Goal: Information Seeking & Learning: Learn about a topic

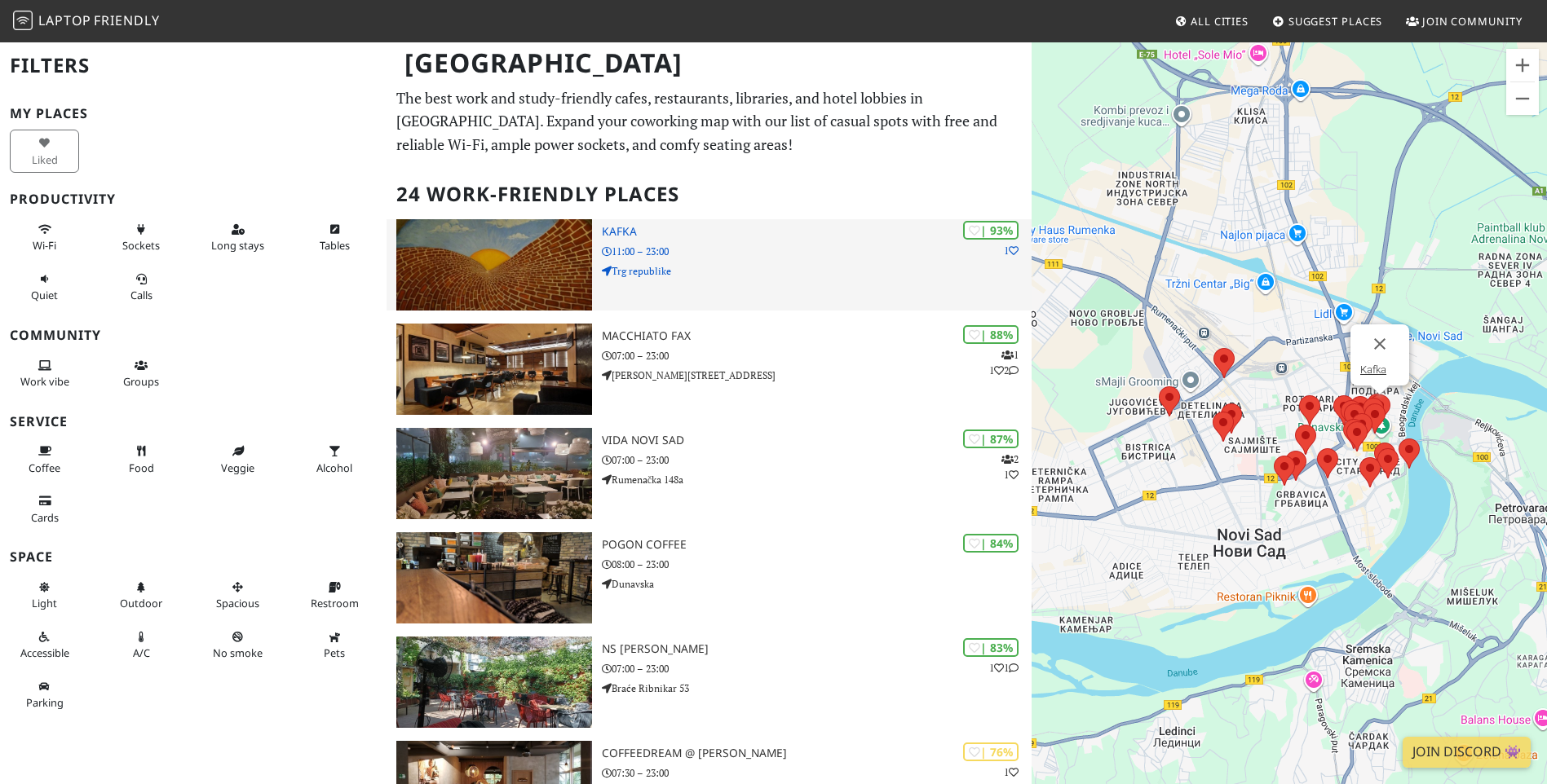
click at [534, 244] on img at bounding box center [494, 265] width 195 height 92
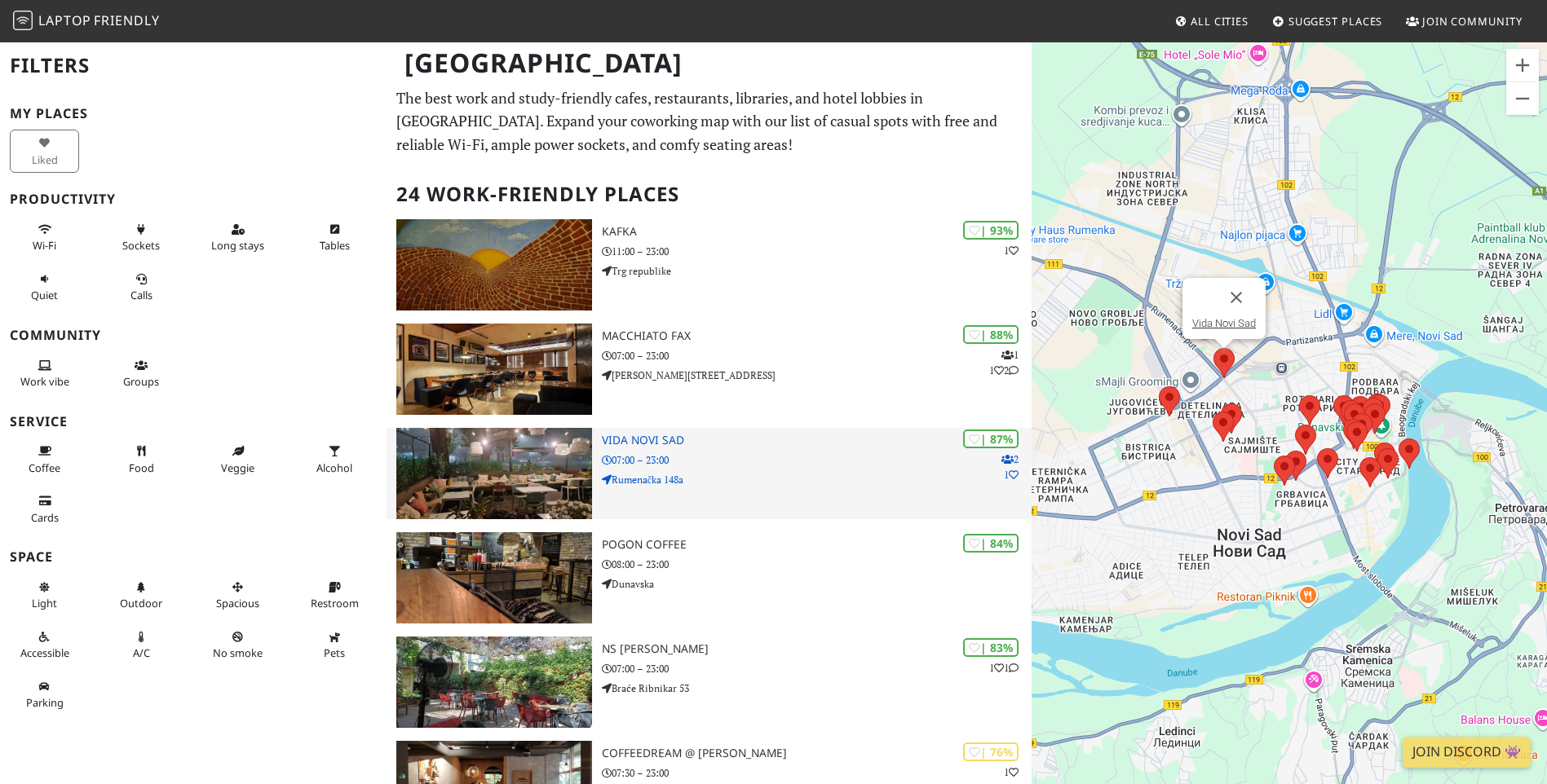
click at [534, 461] on img at bounding box center [494, 474] width 195 height 92
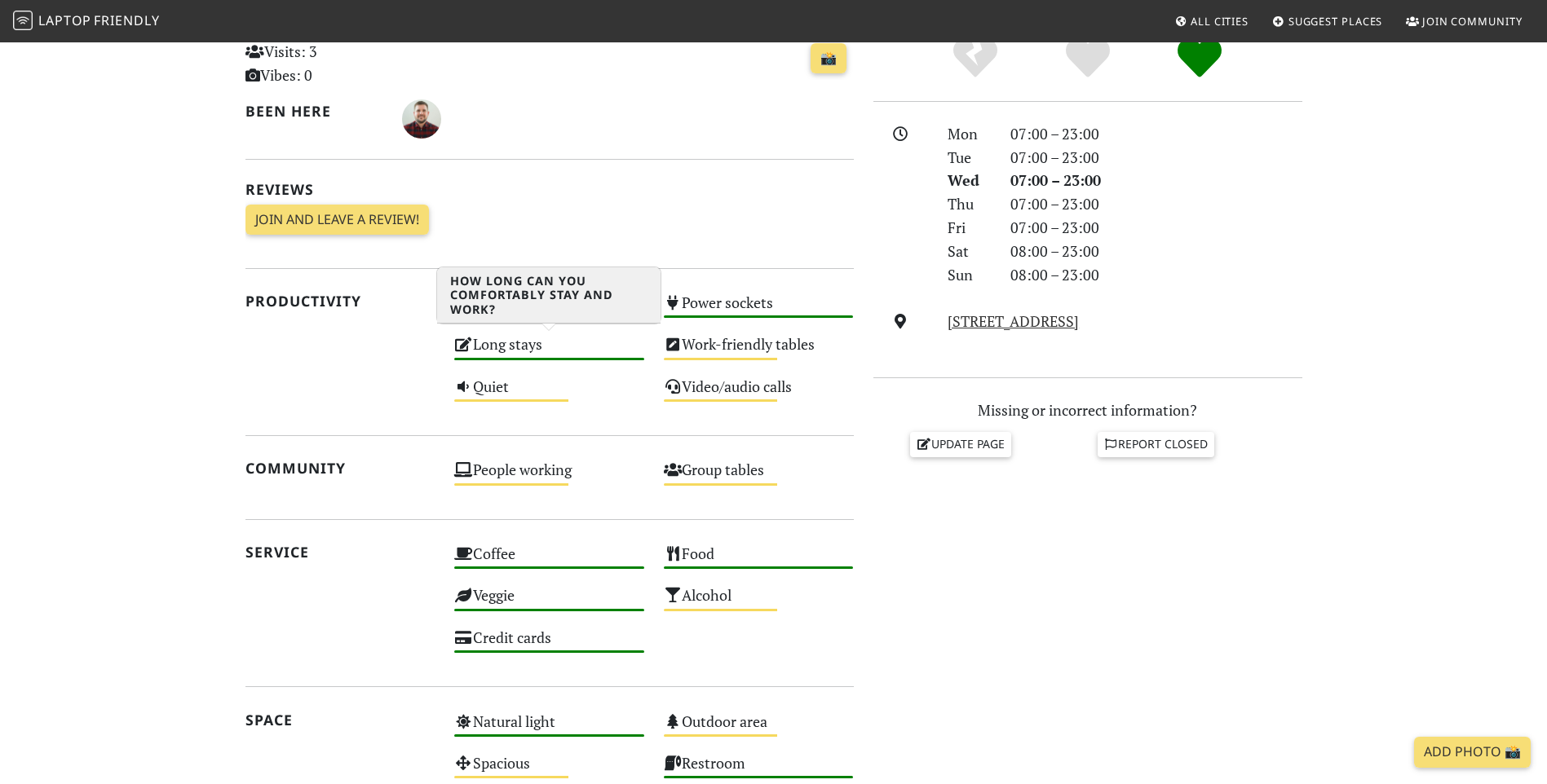
scroll to position [407, 0]
